Goal: Complete application form

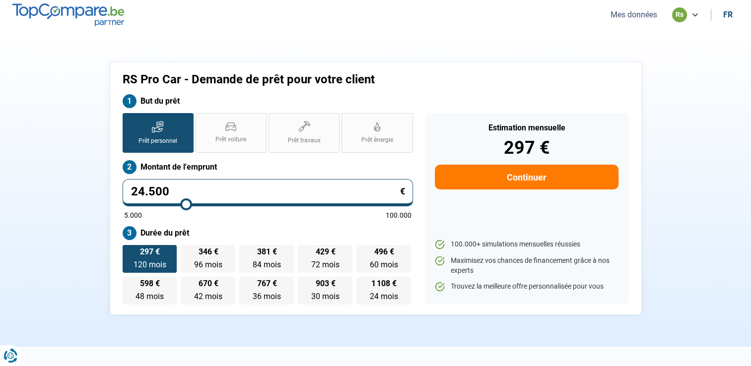
click at [482, 173] on button "Continuer" at bounding box center [526, 177] width 183 height 25
select select "32"
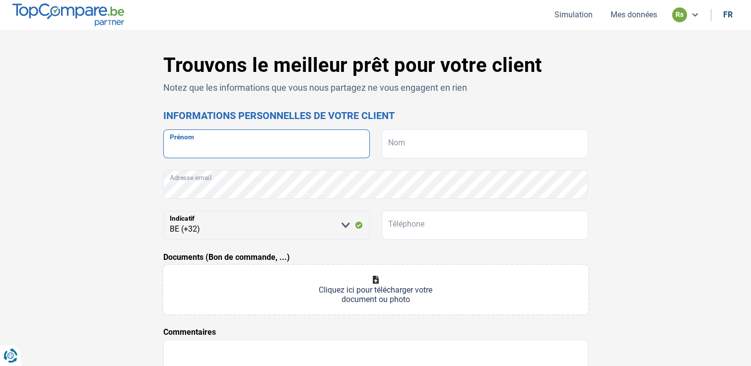
click at [281, 148] on input "Prénom" at bounding box center [266, 144] width 206 height 29
type input "L"
type input "[PERSON_NAME]"
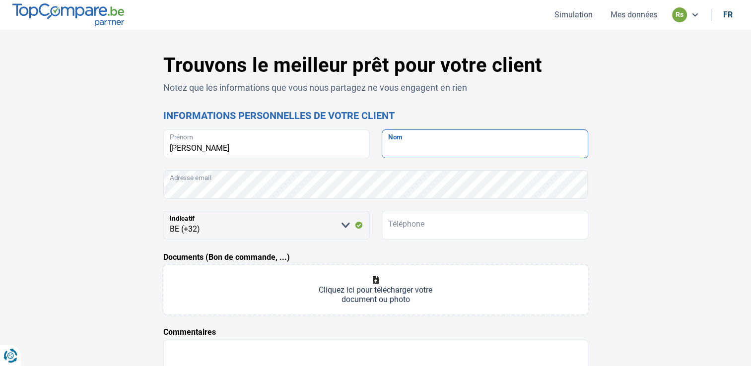
click at [403, 148] on input "Nom" at bounding box center [485, 144] width 206 height 29
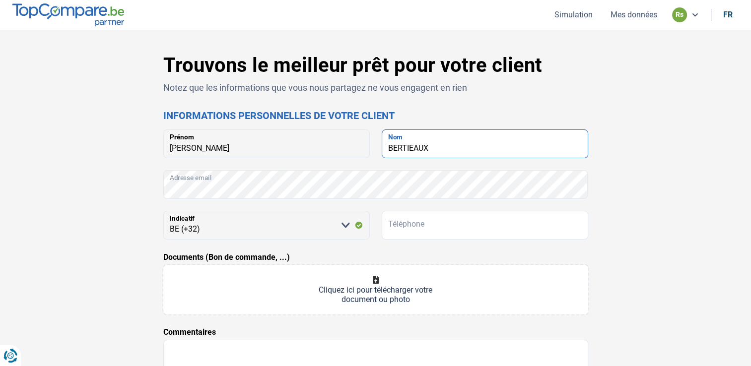
type input "BERTIEAUX"
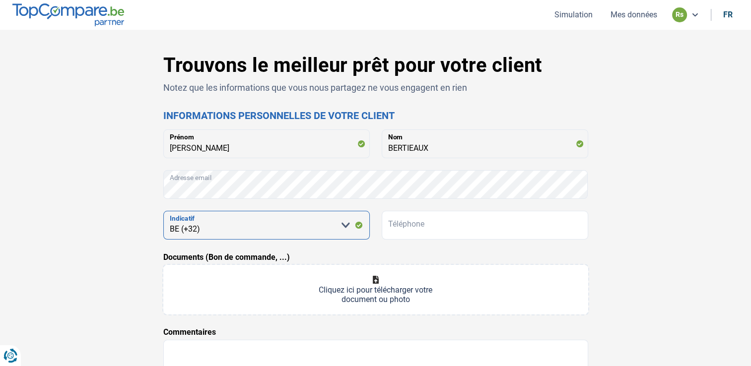
click at [302, 225] on select "[PERSON_NAME] sélectionner une option BE (+32) LU (+352)" at bounding box center [266, 225] width 206 height 29
drag, startPoint x: 302, startPoint y: 225, endPoint x: 431, endPoint y: 221, distance: 129.6
click at [431, 221] on div "[PERSON_NAME] sélectionner une option BE (+32) LU (+352) Indicatif Téléphone" at bounding box center [375, 225] width 425 height 29
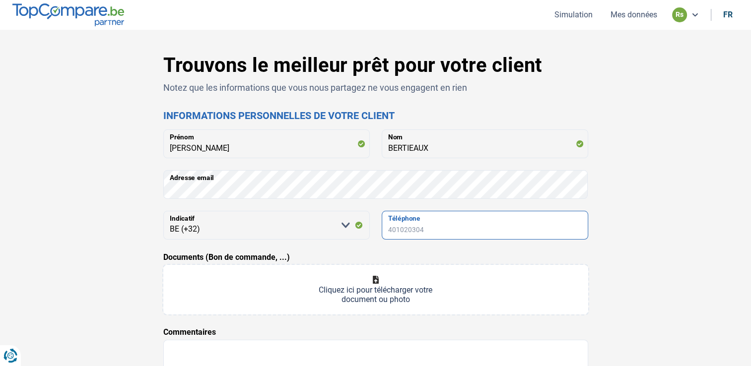
click at [431, 221] on input "Téléphone" at bounding box center [485, 225] width 206 height 29
type input "0476842384"
click at [388, 280] on input "Documents (Bon de commande, ...)" at bounding box center [375, 290] width 425 height 50
type input "C:\fakepath\bon de commande [PERSON_NAME].xlsx"
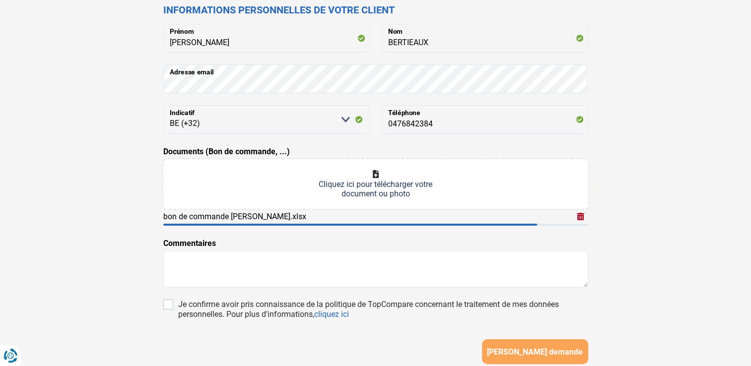
scroll to position [132, 0]
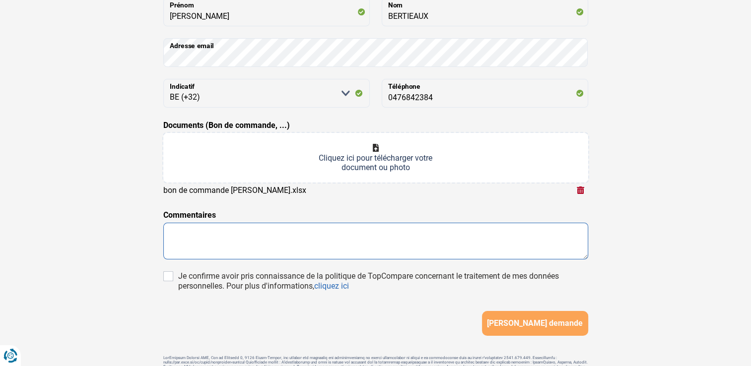
click at [394, 252] on textarea at bounding box center [375, 241] width 425 height 37
click at [370, 244] on textarea "demande au 2 nom . contacter les client merci bonne journee" at bounding box center [375, 241] width 425 height 37
click at [395, 241] on textarea "demande au 2 nom . contacter les client merci bonne journee" at bounding box center [375, 241] width 425 height 37
click at [377, 243] on textarea "demande au 2 nom . contacter les client merci bonne journee" at bounding box center [375, 241] width 425 height 37
click at [363, 239] on textarea "demande au 2 nom . contacter les client merci bonne journee" at bounding box center [375, 241] width 425 height 37
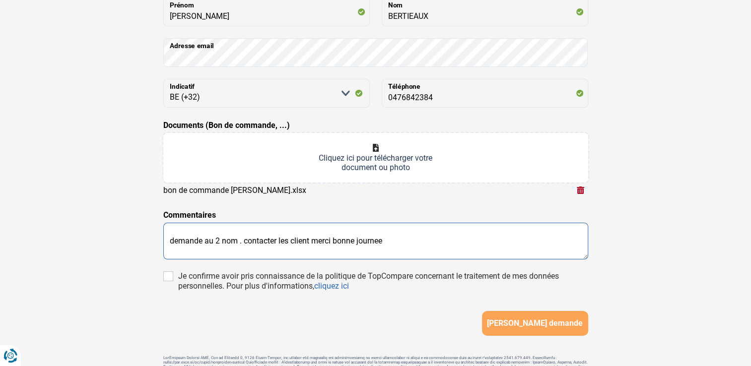
click at [365, 239] on textarea "demande au 2 nom . contacter les client merci bonne journee" at bounding box center [375, 241] width 425 height 37
click at [329, 245] on textarea "demande au 2 nom . contacter les client merci bonne journee" at bounding box center [375, 241] width 425 height 37
click at [375, 241] on textarea "demande au 2 nom . contacter les client merci bonne journee" at bounding box center [375, 241] width 425 height 37
click at [373, 240] on textarea "demande au 2 nom . contacter les client merci bonne journee" at bounding box center [375, 241] width 425 height 37
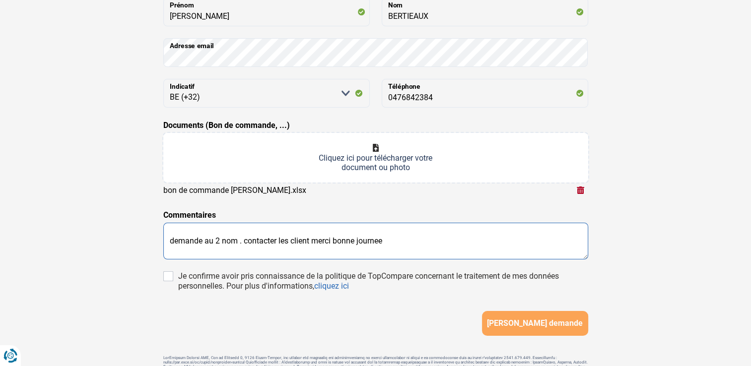
click at [373, 240] on textarea "demande au 2 nom . contacter les client merci bonne journee" at bounding box center [375, 241] width 425 height 37
click at [384, 237] on textarea "demande au 2 nom . contacter les client merci bonne journee" at bounding box center [375, 241] width 425 height 37
type textarea "demande au 2 nom . contacter les client merci bonne journee"
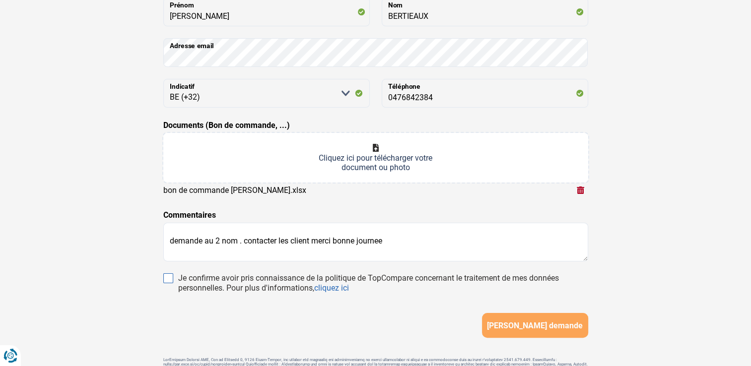
click at [168, 275] on input "Je confirme avoir pris connaissance de la politique de TopCompare concernant le…" at bounding box center [168, 278] width 10 height 10
checkbox input "true"
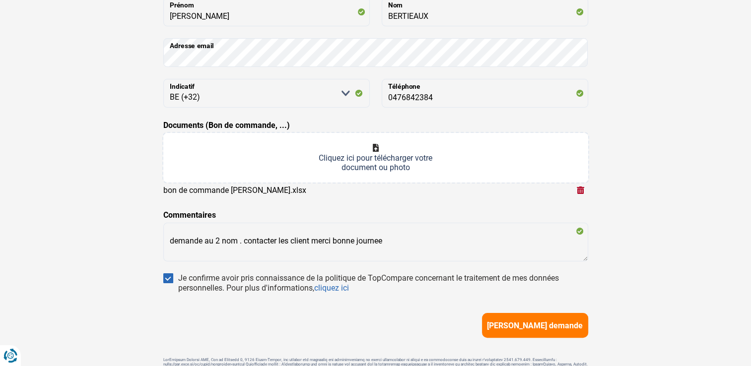
click at [560, 329] on span "[PERSON_NAME] demande" at bounding box center [535, 325] width 96 height 9
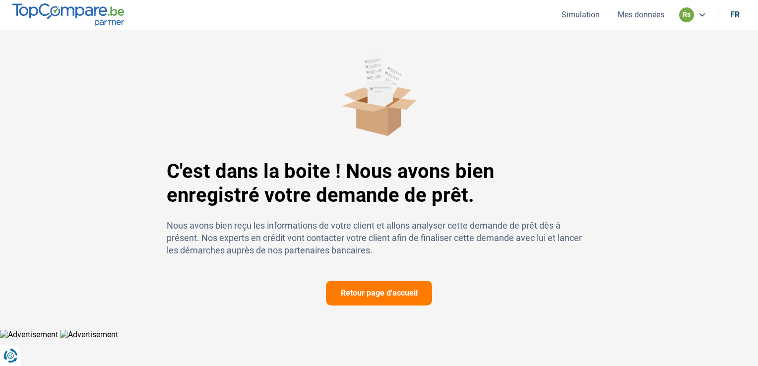
click at [576, 18] on button "Simulation" at bounding box center [581, 14] width 44 height 10
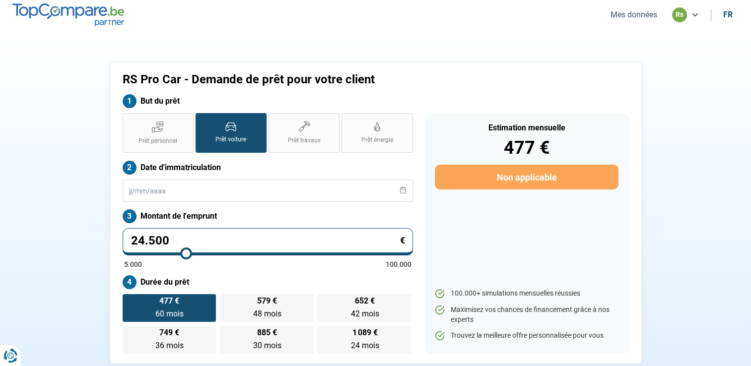
click at [651, 17] on button "Mes données" at bounding box center [633, 14] width 53 height 10
